Goal: Information Seeking & Learning: Learn about a topic

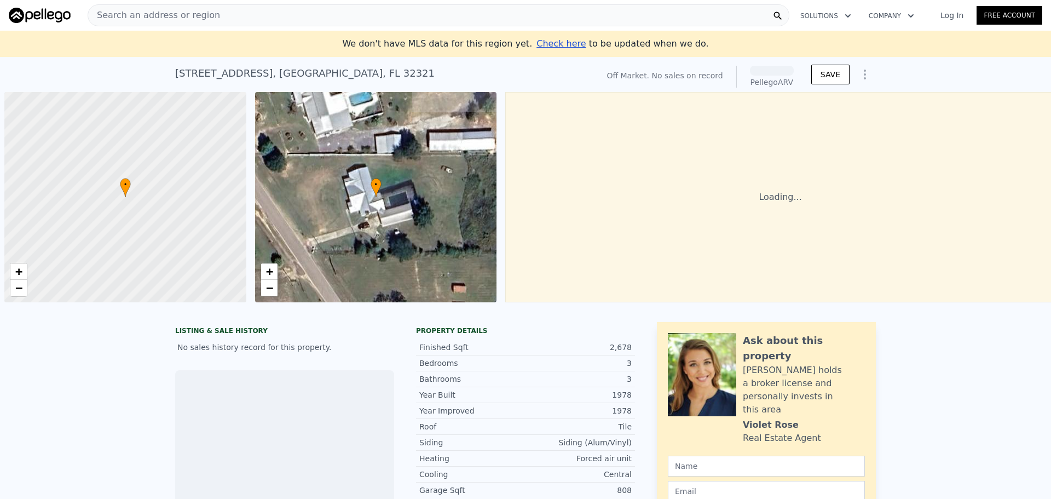
scroll to position [0, 4]
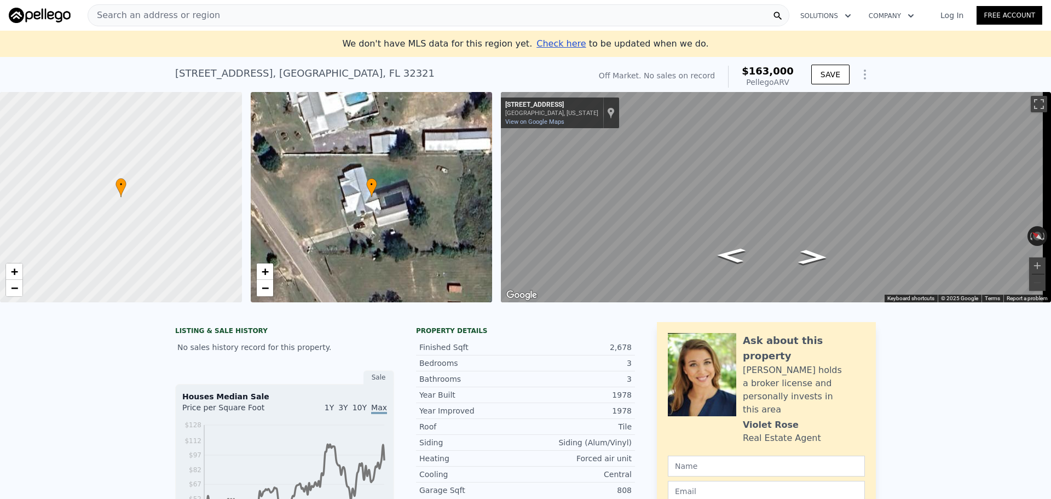
click at [149, 8] on div "Search an address or region" at bounding box center [154, 15] width 132 height 21
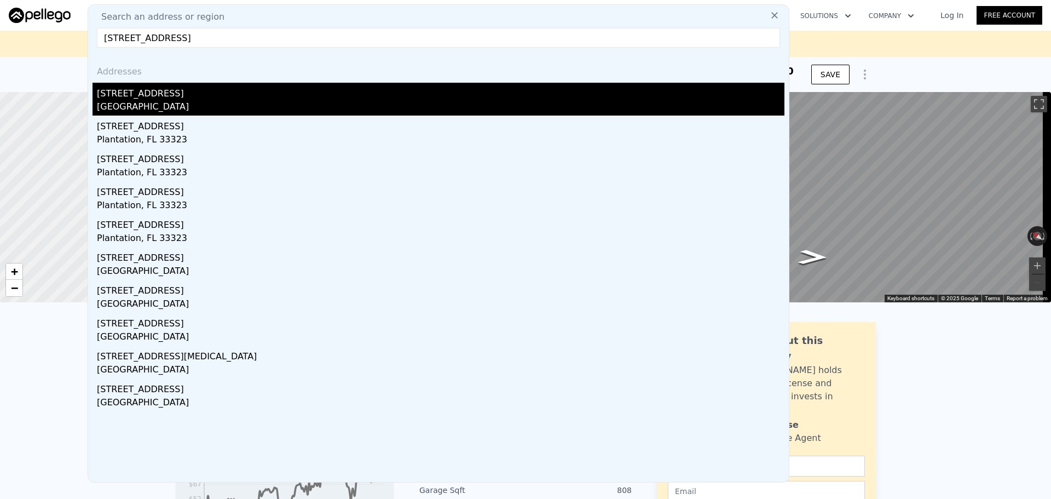
type input "[STREET_ADDRESS]"
click at [146, 90] on div "[STREET_ADDRESS]" at bounding box center [441, 92] width 688 height 18
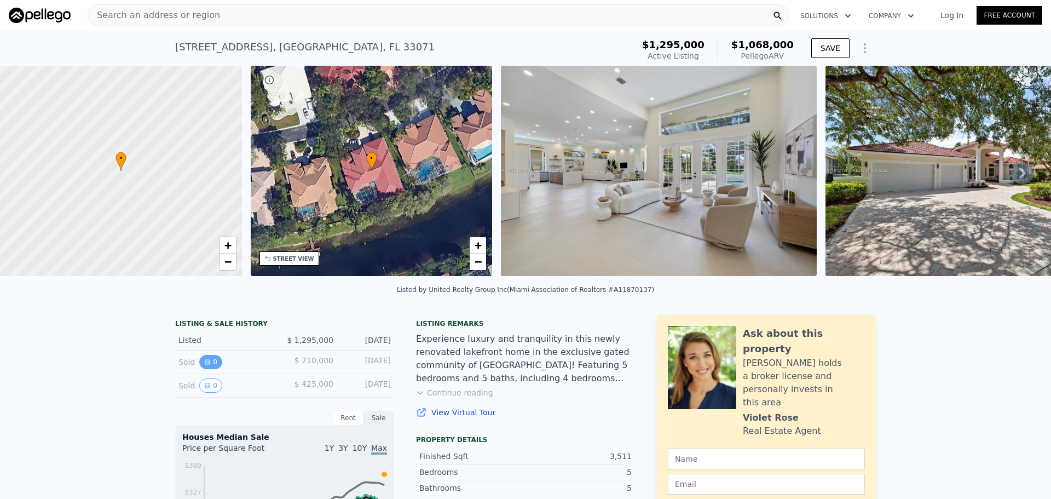
click at [206, 369] on button "0" at bounding box center [210, 362] width 23 height 14
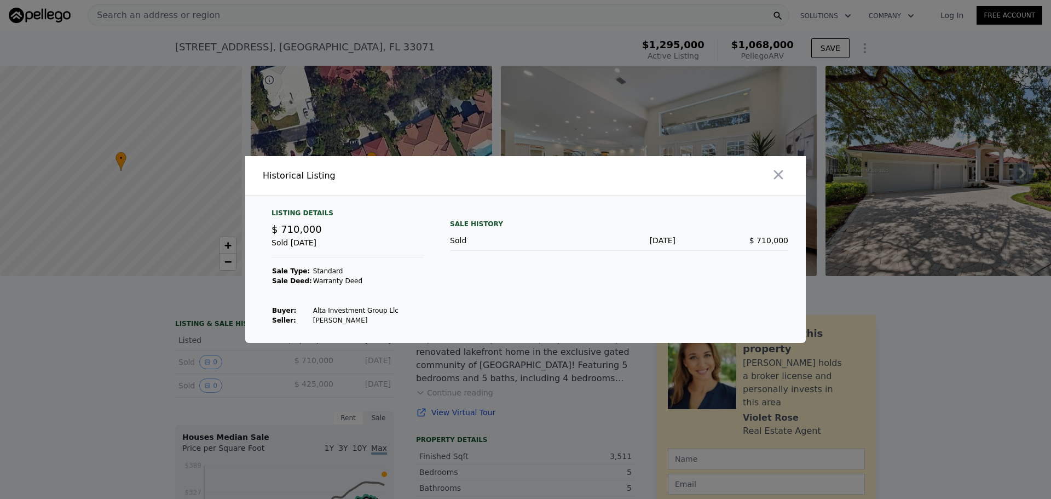
click at [206, 338] on div at bounding box center [525, 249] width 1051 height 499
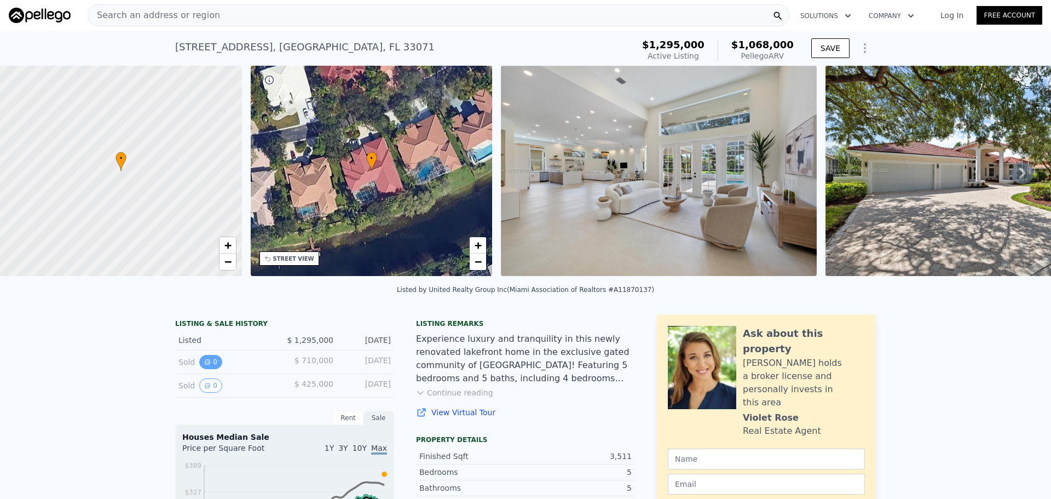
click at [206, 369] on button "0" at bounding box center [210, 362] width 23 height 14
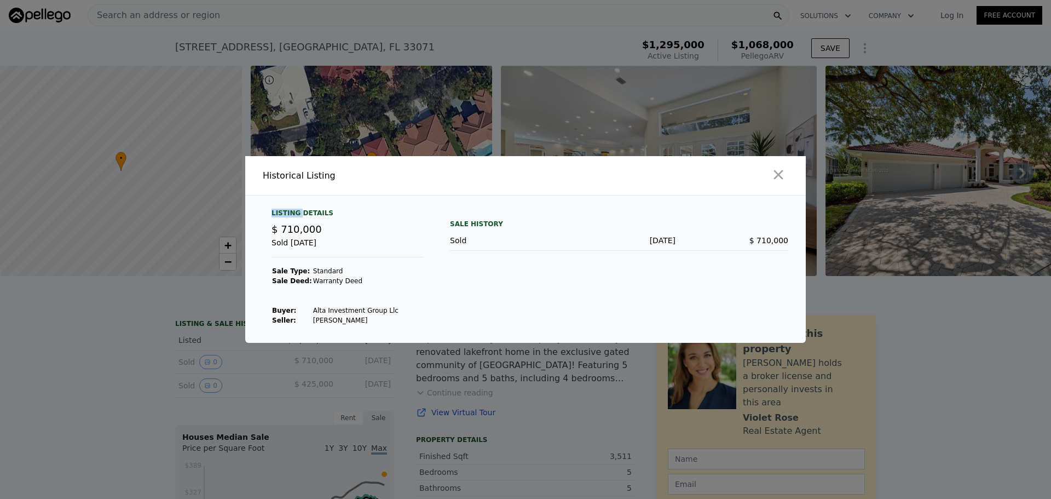
click at [300, 209] on div "Listing Details $ 710,000 Sold [DATE] Sale Type: Standard Sale Deed: Warranty D…" at bounding box center [525, 268] width 561 height 147
click at [298, 228] on span "$ 710,000" at bounding box center [297, 228] width 50 height 11
drag, startPoint x: 301, startPoint y: 262, endPoint x: 302, endPoint y: 268, distance: 6.8
click at [302, 267] on div "Listing Details $ 710,000 Sold [DATE] Sale Type: Standard Sale Deed: Warranty D…" at bounding box center [348, 267] width 170 height 117
click at [313, 307] on td "Alta Investment Group Llc" at bounding box center [356, 311] width 87 height 10
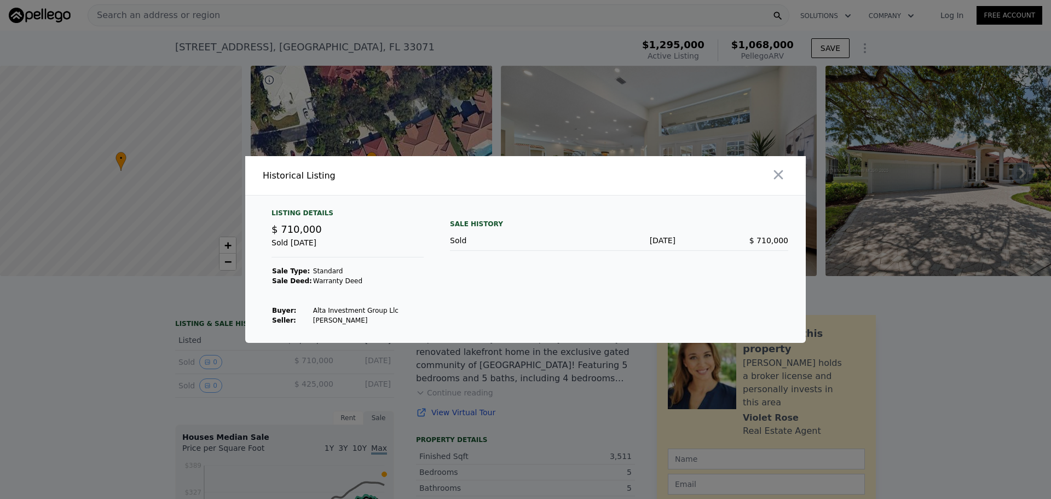
click at [331, 323] on td "[PERSON_NAME]" at bounding box center [356, 320] width 87 height 10
drag, startPoint x: 361, startPoint y: 327, endPoint x: 366, endPoint y: 333, distance: 8.6
click at [366, 333] on div "Listing Details $ 710,000 Sold [DATE] Sale Type: Standard Sale Deed: Warranty D…" at bounding box center [525, 276] width 561 height 134
click at [271, 372] on div at bounding box center [525, 249] width 1051 height 499
